Goal: Navigation & Orientation: Find specific page/section

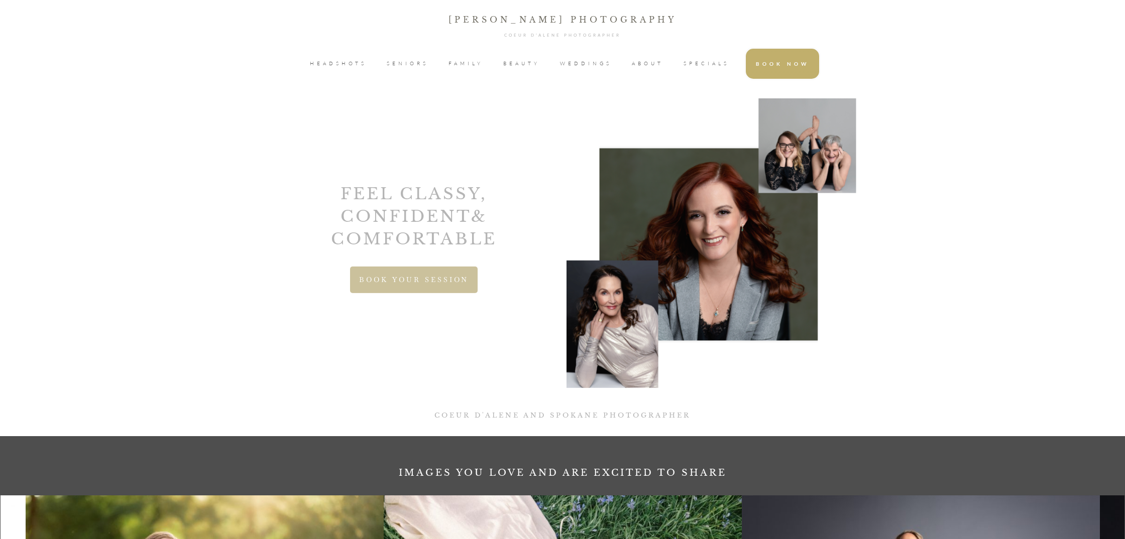
scroll to position [330, 0]
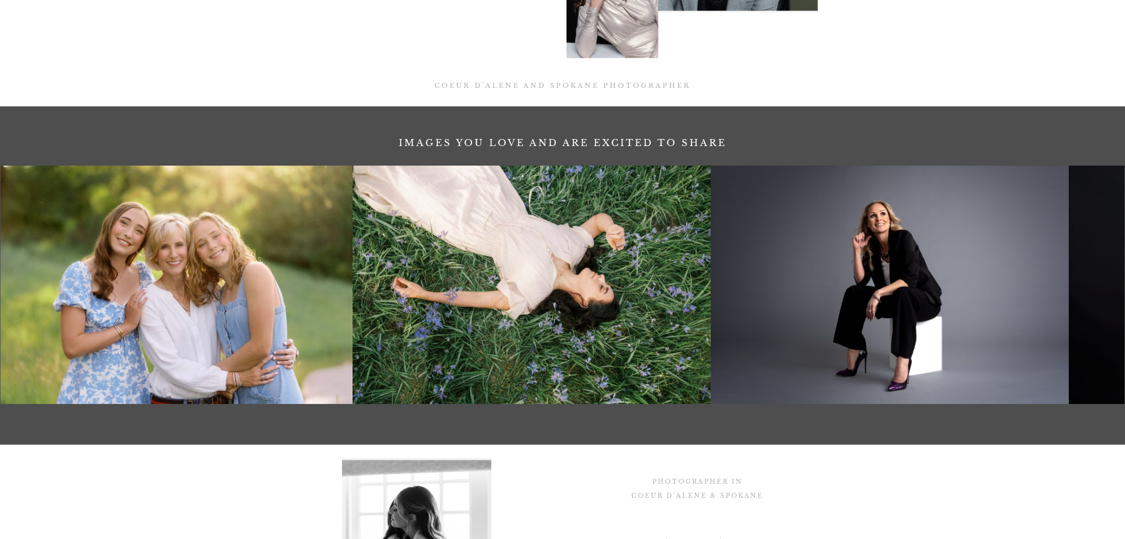
drag, startPoint x: 587, startPoint y: 235, endPoint x: 555, endPoint y: 234, distance: 31.2
click at [555, 234] on img at bounding box center [532, 285] width 358 height 239
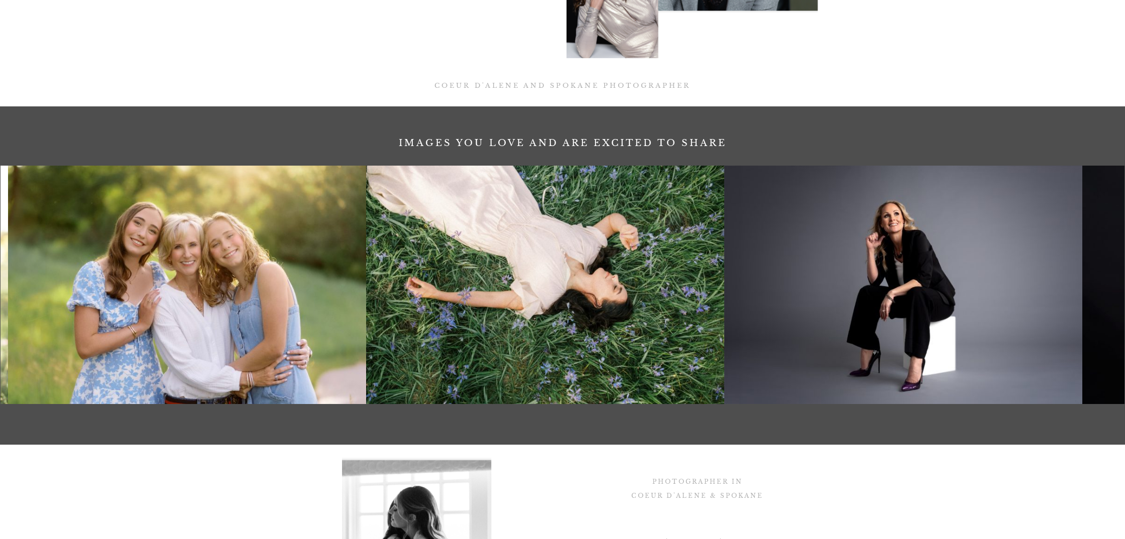
drag, startPoint x: 531, startPoint y: 198, endPoint x: 368, endPoint y: 188, distance: 163.5
click at [369, 188] on img at bounding box center [545, 285] width 358 height 239
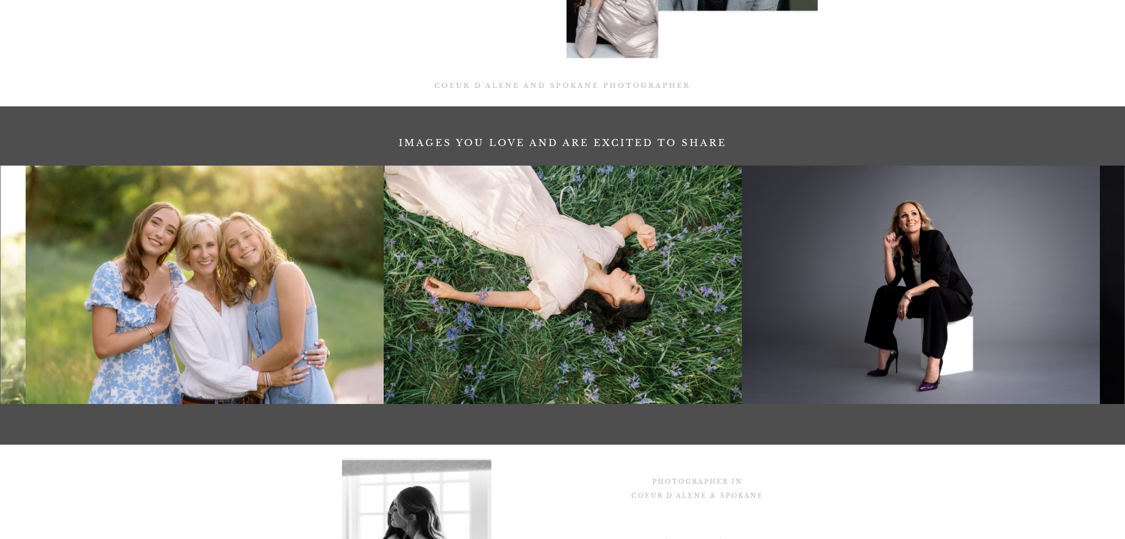
click at [903, 246] on img at bounding box center [921, 285] width 358 height 239
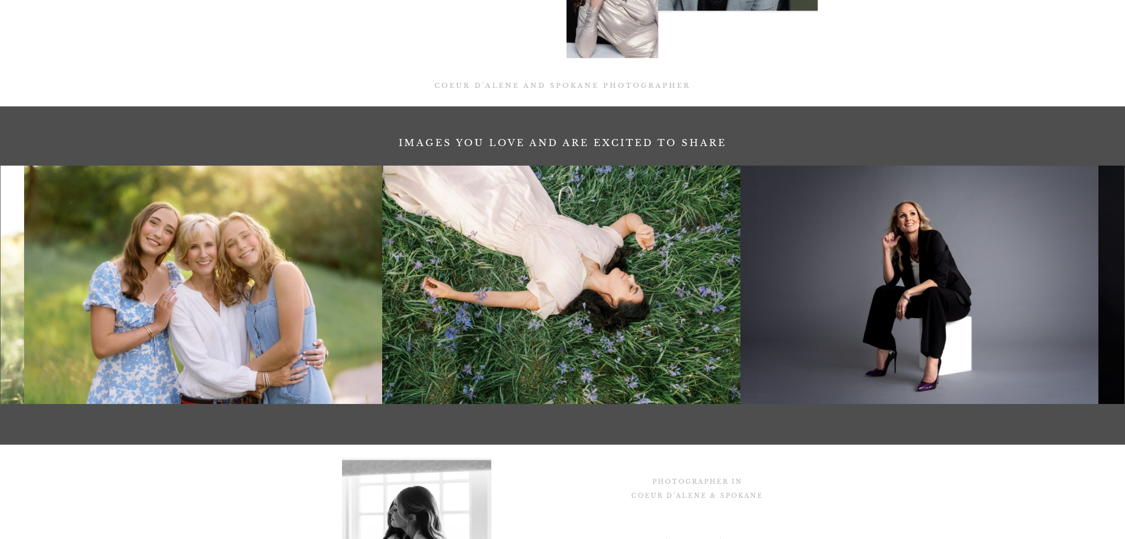
drag, startPoint x: 912, startPoint y: 222, endPoint x: 566, endPoint y: 197, distance: 346.0
click at [740, 197] on img at bounding box center [919, 285] width 358 height 239
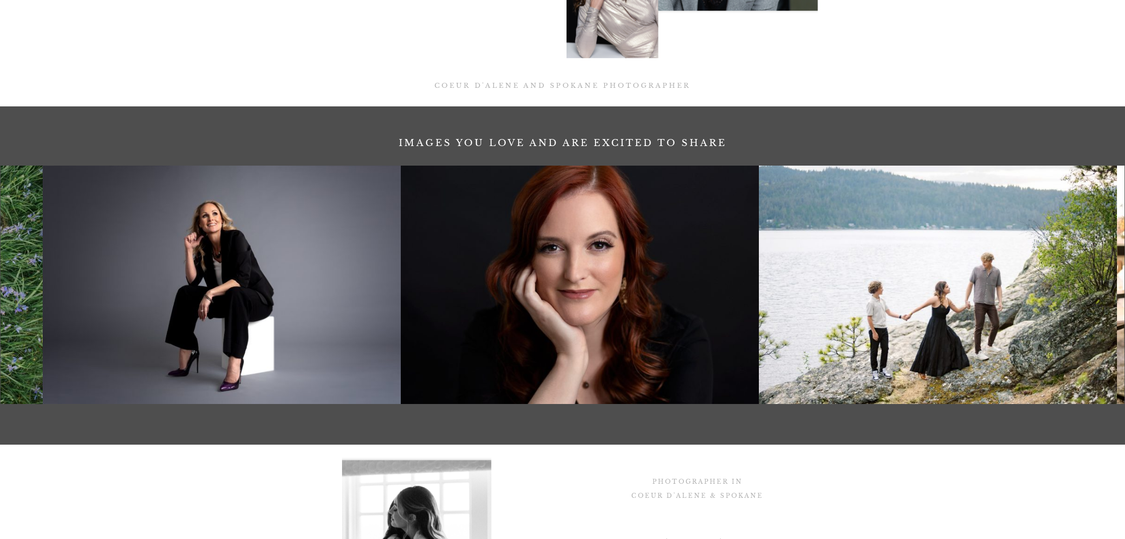
drag, startPoint x: 832, startPoint y: 250, endPoint x: 563, endPoint y: 240, distance: 268.9
click at [563, 240] on img at bounding box center [580, 285] width 358 height 239
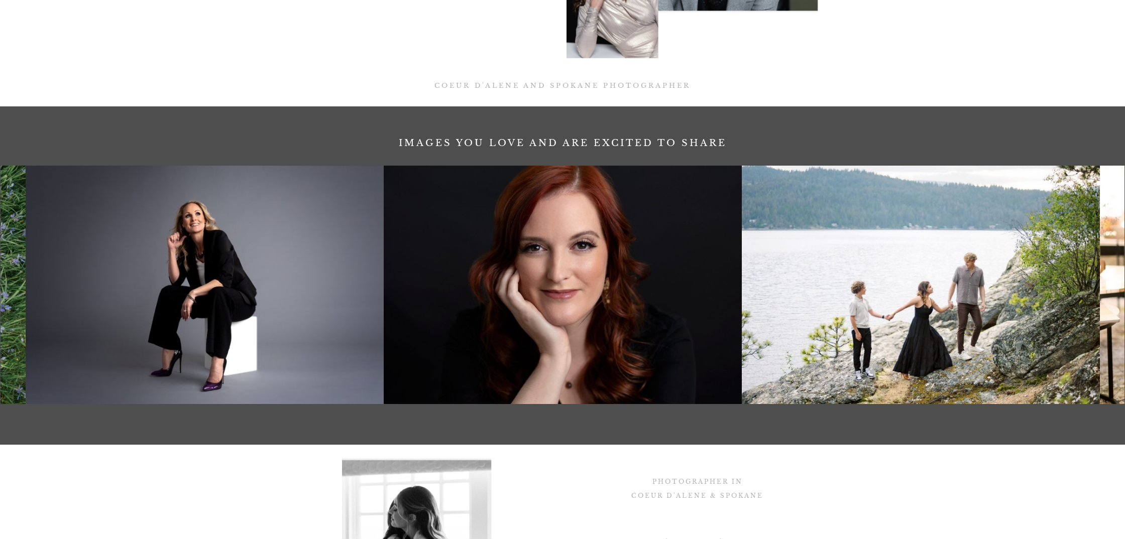
drag, startPoint x: 930, startPoint y: 253, endPoint x: 658, endPoint y: 235, distance: 271.8
click at [742, 237] on img at bounding box center [921, 285] width 358 height 239
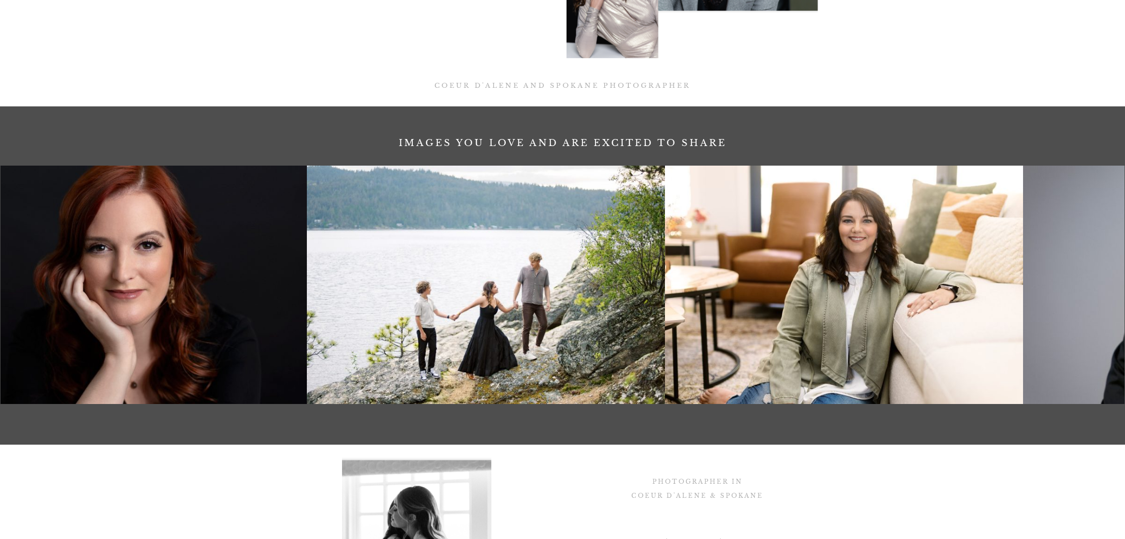
drag, startPoint x: 805, startPoint y: 239, endPoint x: 708, endPoint y: 225, distance: 97.4
click at [702, 226] on img at bounding box center [844, 285] width 358 height 239
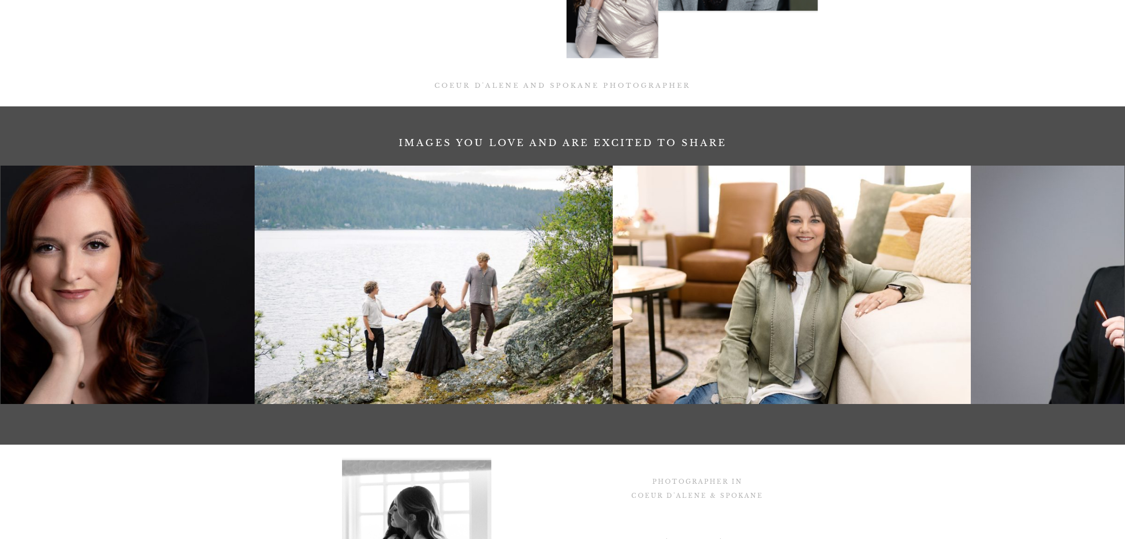
drag, startPoint x: 834, startPoint y: 255, endPoint x: 586, endPoint y: 229, distance: 249.5
click at [613, 229] on img at bounding box center [792, 285] width 358 height 239
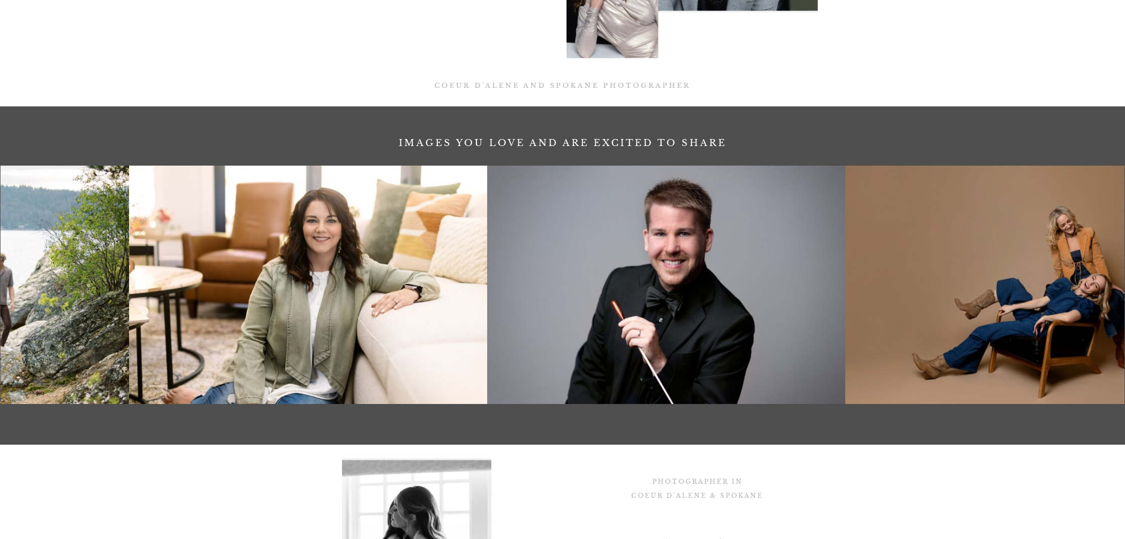
drag, startPoint x: 857, startPoint y: 239, endPoint x: 610, endPoint y: 227, distance: 246.9
click at [612, 227] on img at bounding box center [666, 285] width 358 height 239
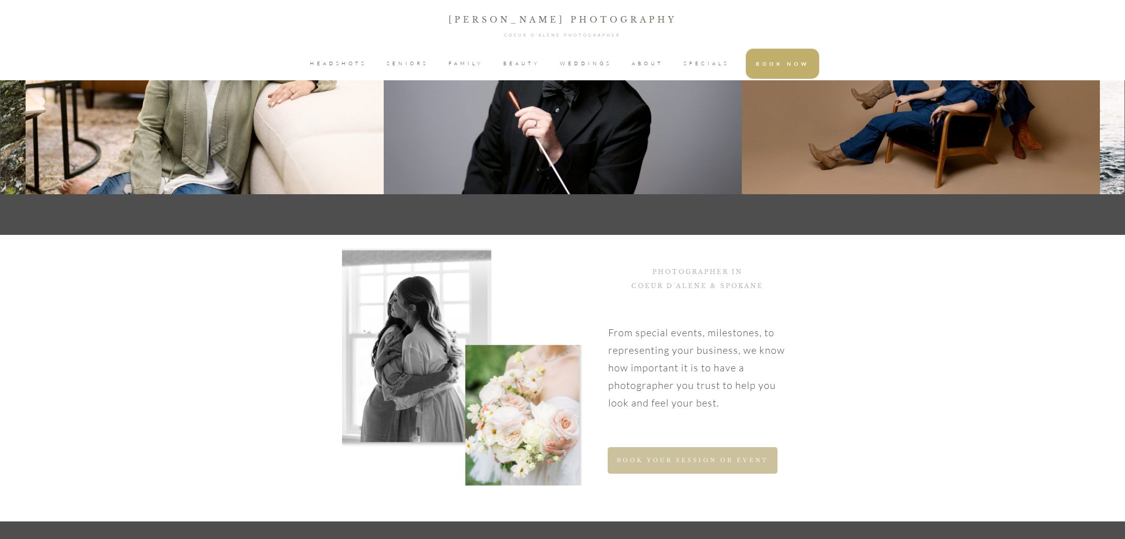
scroll to position [76, 0]
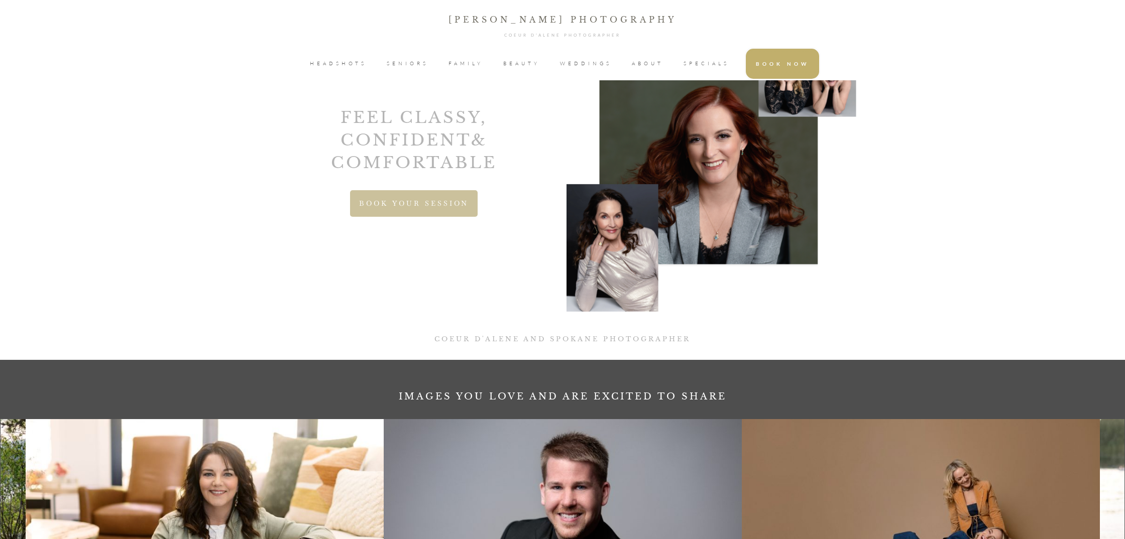
click at [569, 66] on span "WEDDINGS" at bounding box center [586, 63] width 52 height 15
